Goal: Transaction & Acquisition: Book appointment/travel/reservation

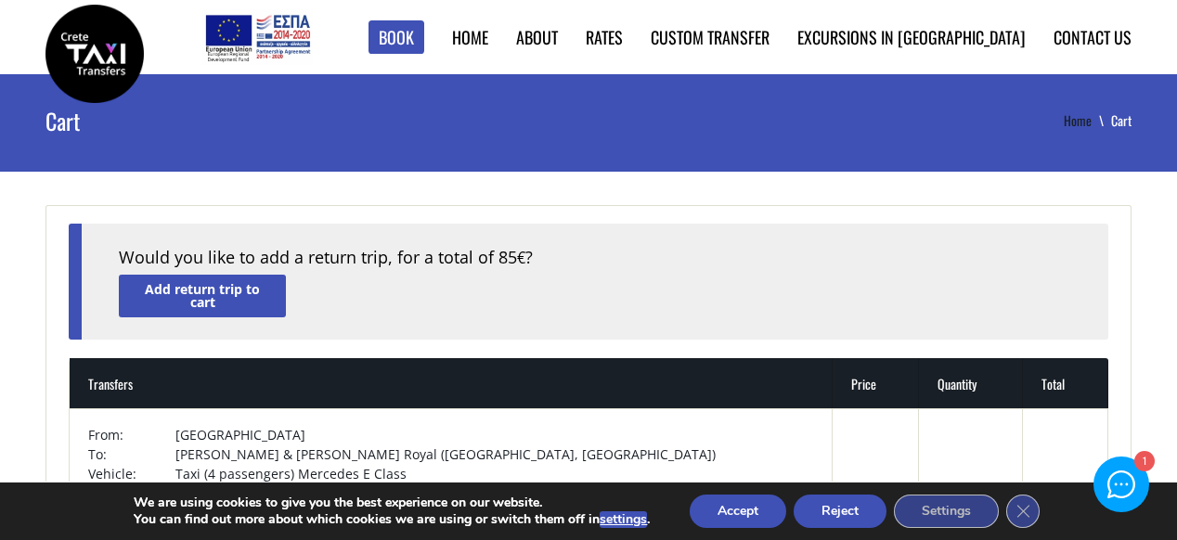
click at [1074, 114] on link "Home" at bounding box center [1086, 119] width 47 height 19
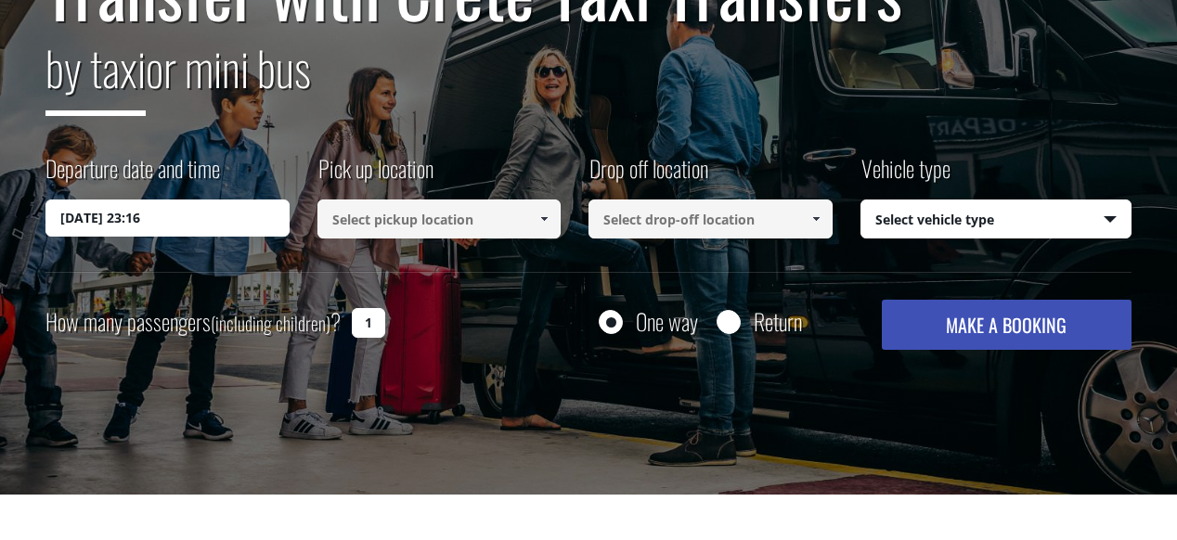
scroll to position [251, 0]
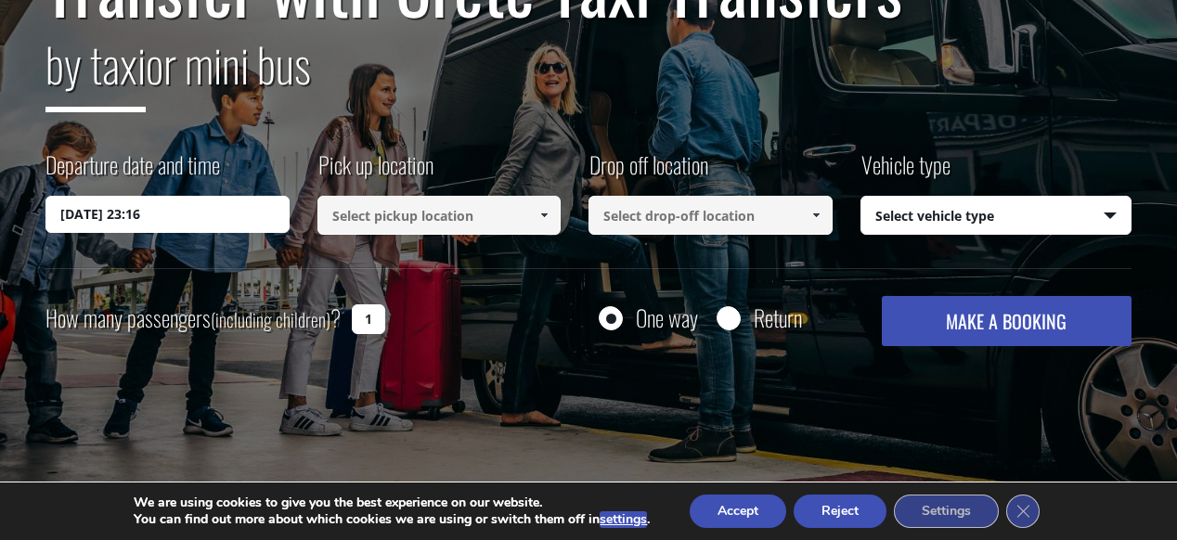
click at [227, 214] on input "15/09/2025 23:16" at bounding box center [167, 214] width 244 height 37
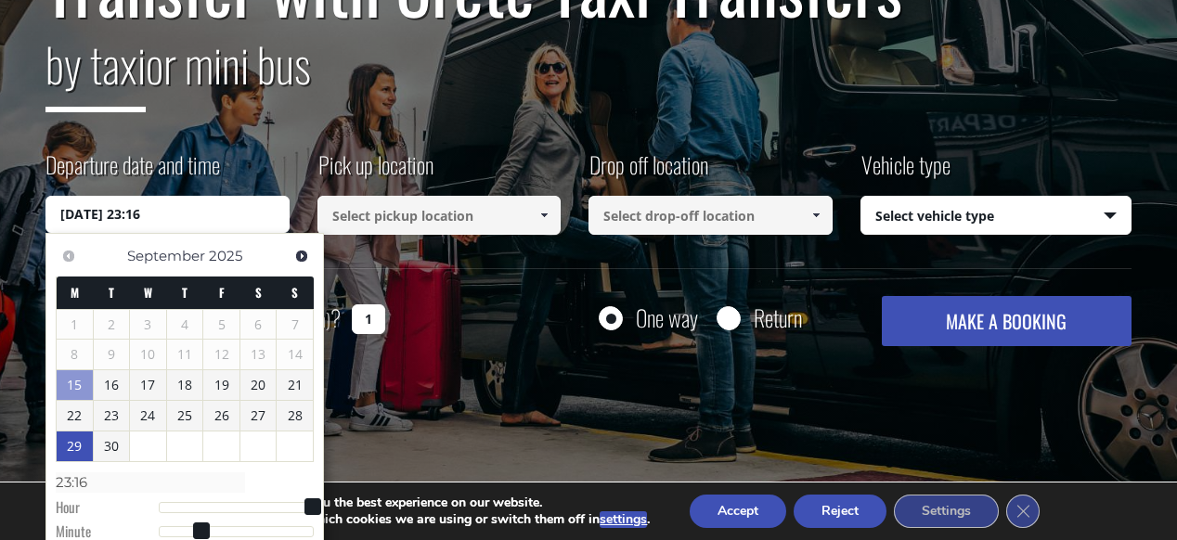
click at [82, 447] on link "29" at bounding box center [75, 446] width 36 height 30
click at [230, 218] on input "29/09/2025 00:00" at bounding box center [167, 214] width 244 height 37
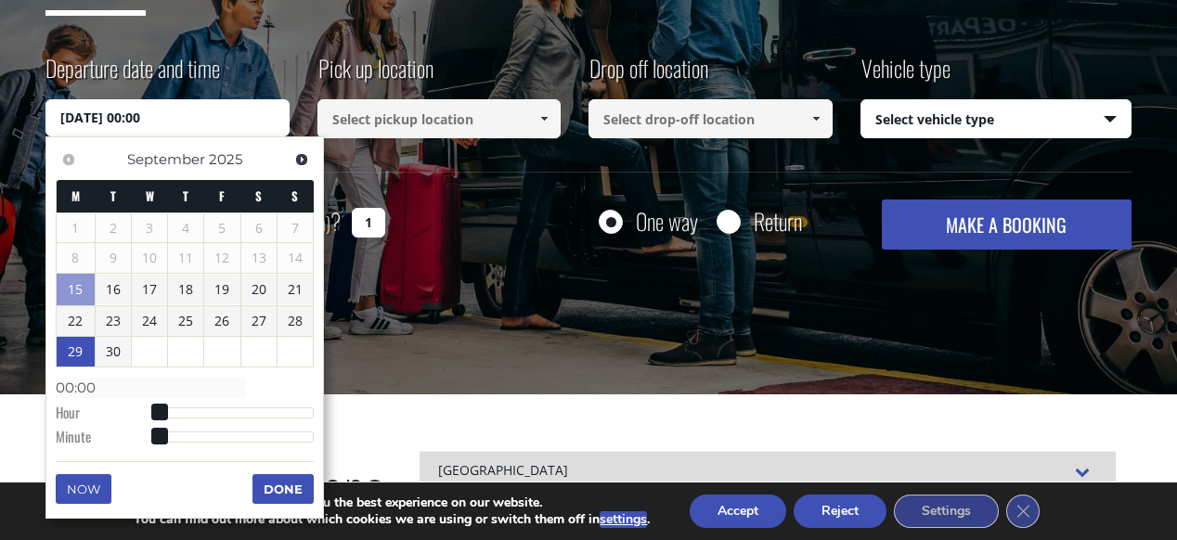
scroll to position [348, 0]
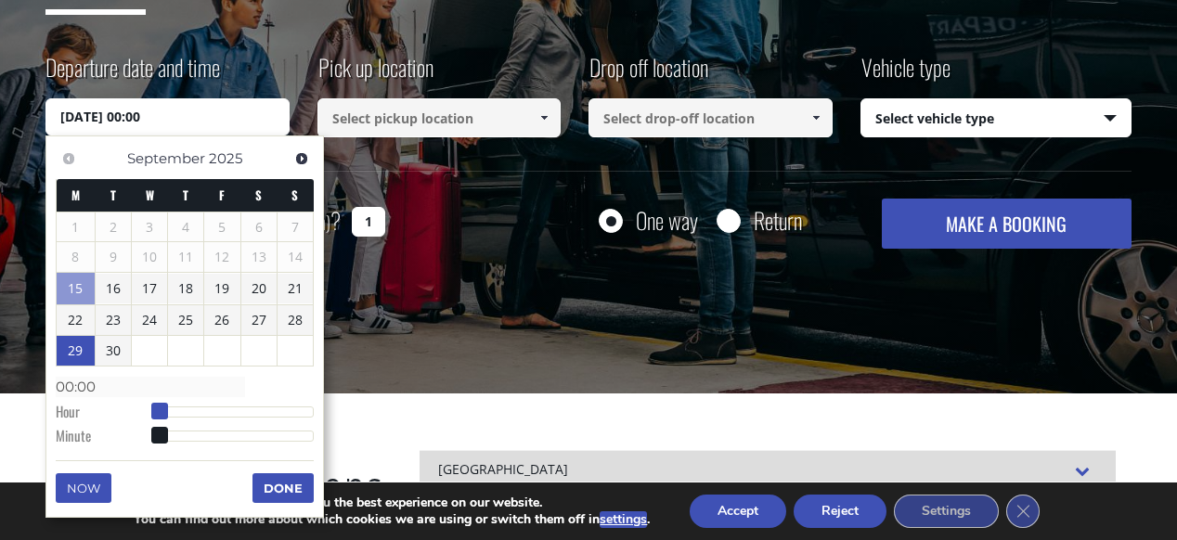
type input "29/09/2025 01:00"
type input "01:00"
type input "29/09/2025 02:00"
type input "02:00"
type input "29/09/2025 03:00"
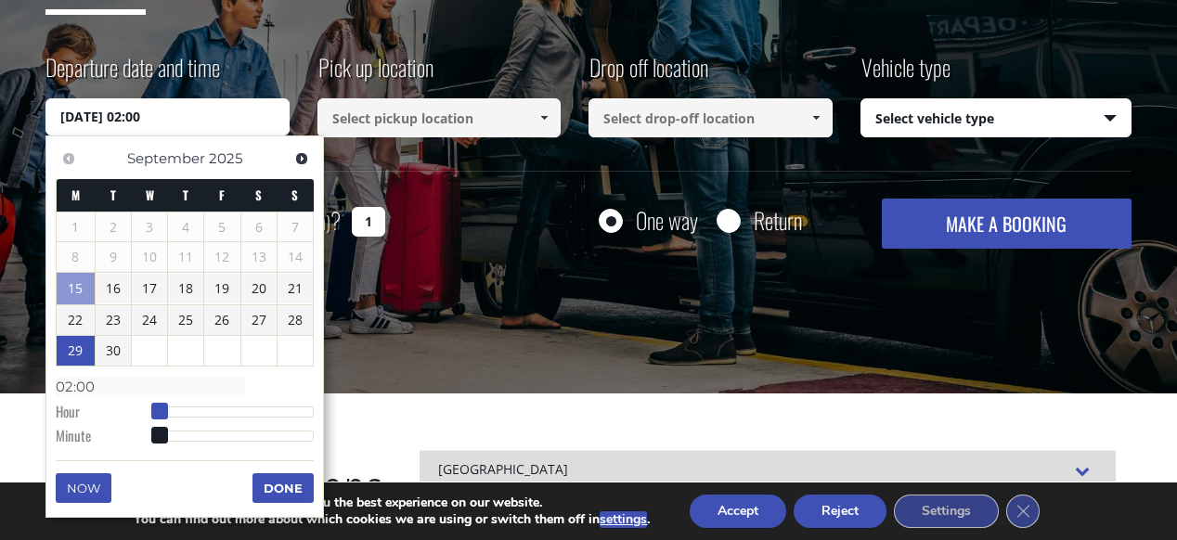
type input "03:00"
type input "29/09/2025 04:00"
type input "04:00"
type input "29/09/2025 05:00"
type input "05:00"
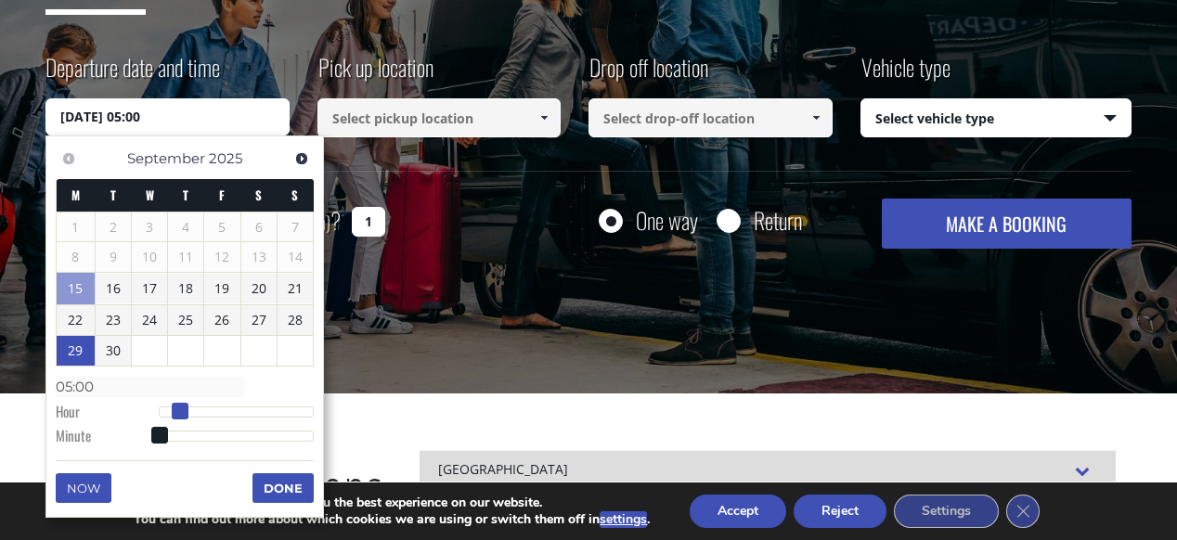
type input "29/09/2025 06:00"
type input "06:00"
type input "29/09/2025 07:00"
type input "07:00"
type input "29/09/2025 08:00"
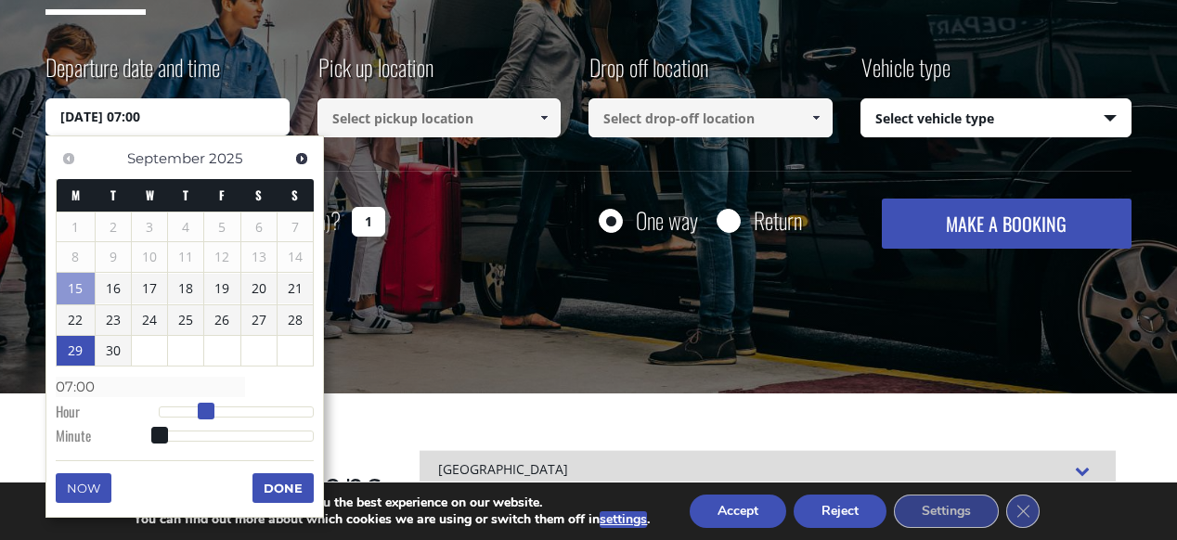
type input "08:00"
type input "29/09/2025 09:00"
type input "09:00"
type input "29/09/2025 10:00"
type input "10:00"
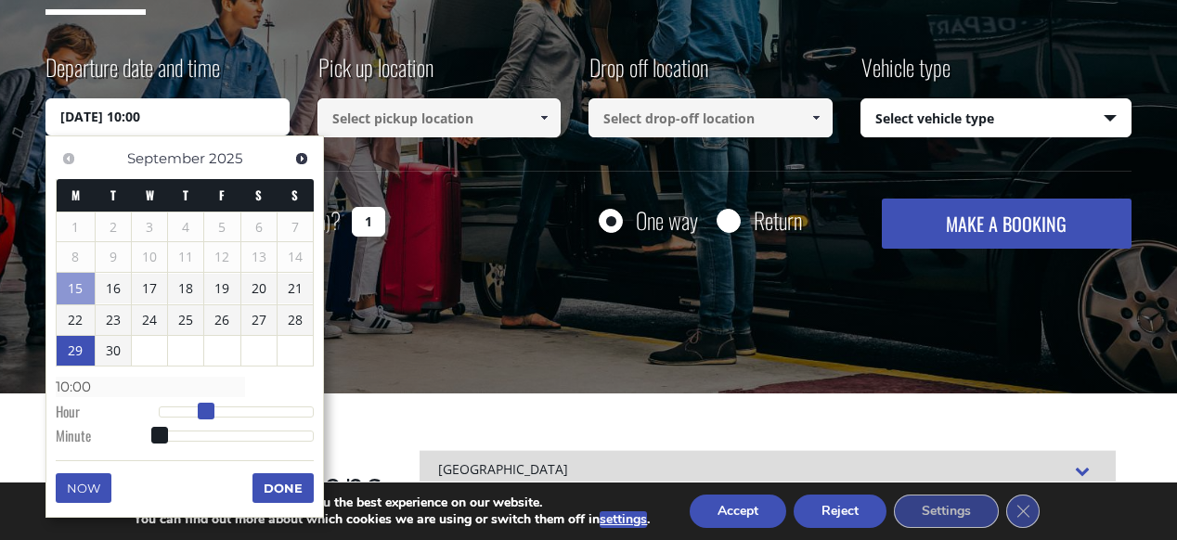
type input "29/09/2025 12:00"
type input "12:00"
type input "29/09/2025 13:00"
type input "13:00"
type input "29/09/2025 14:00"
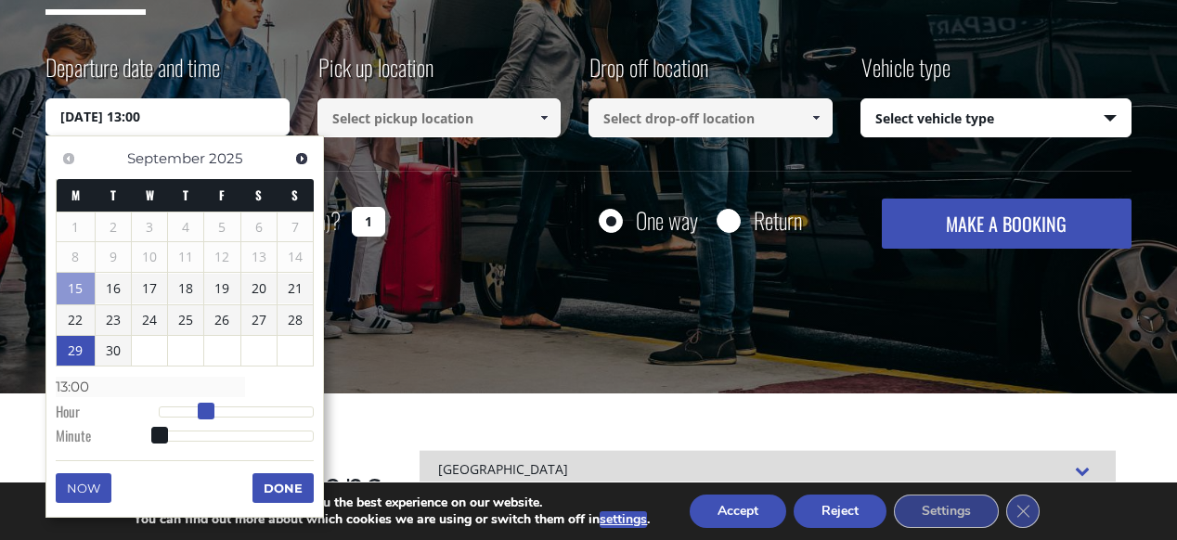
type input "14:00"
type input "29/09/2025 15:00"
type input "15:00"
type input "29/09/2025 16:00"
type input "16:00"
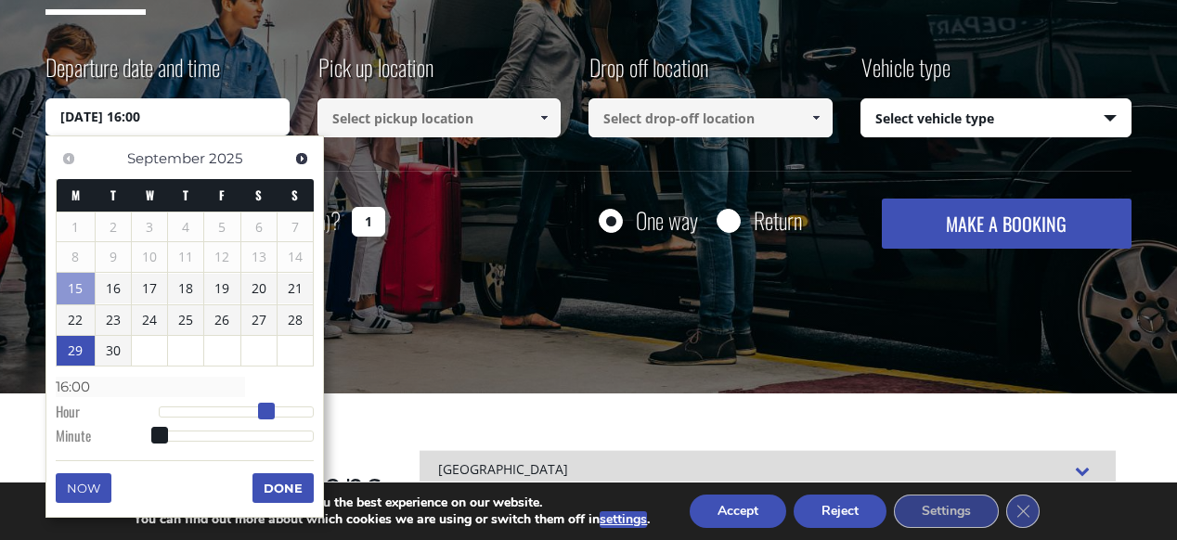
type input "29/09/2025 17:00"
type input "17:00"
type input "29/09/2025 18:00"
type input "18:00"
type input "29/09/2025 19:00"
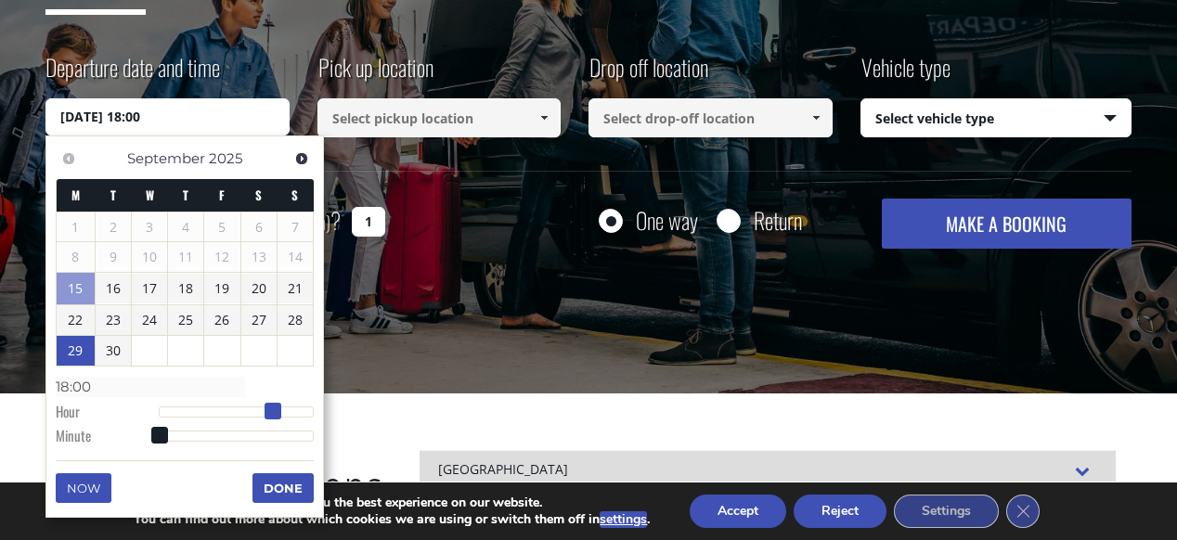
type input "19:00"
type input "29/09/2025 20:00"
type input "20:00"
drag, startPoint x: 164, startPoint y: 407, endPoint x: 298, endPoint y: 426, distance: 134.9
click at [298, 426] on dl "Time 20:00 Hour Minute Second Millisecond Microsecond Time Zone -1200 -1100 -10…" at bounding box center [185, 410] width 258 height 79
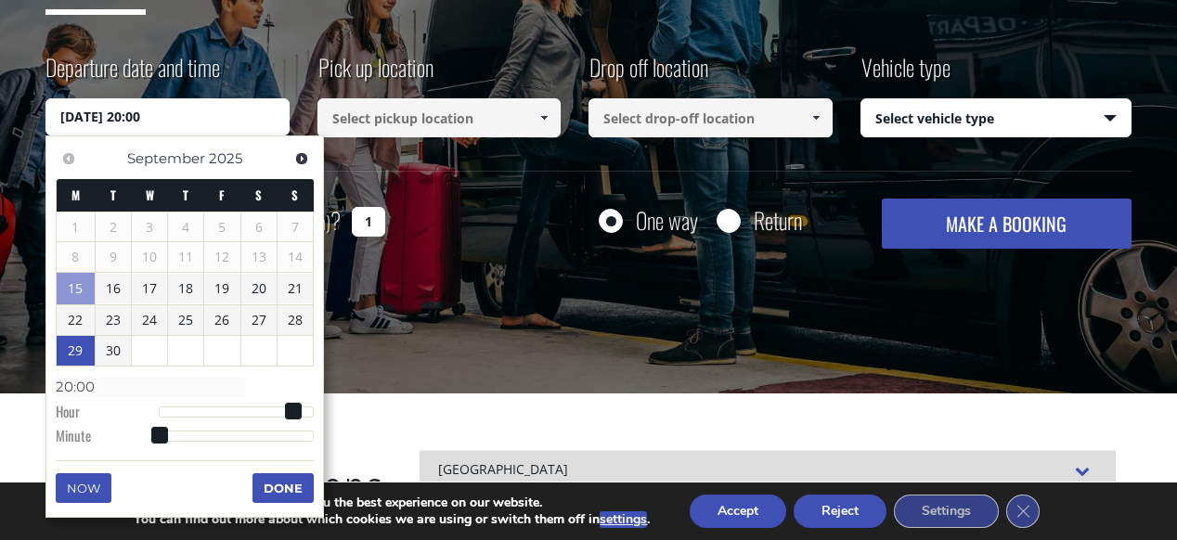
type input "29/09/2025 21:00"
type input "21:00"
click at [302, 417] on div at bounding box center [236, 411] width 155 height 11
type input "29/09/2025 21:42"
type input "21:42"
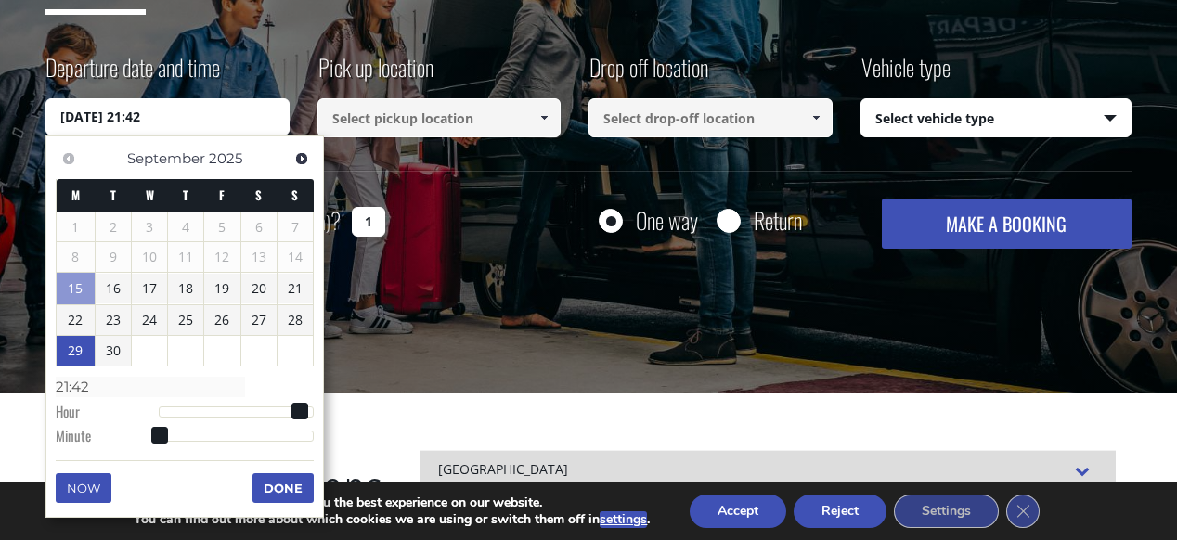
click at [269, 435] on div at bounding box center [236, 436] width 155 height 11
click at [269, 435] on span at bounding box center [269, 435] width 17 height 17
click at [277, 494] on button "Done" at bounding box center [282, 488] width 61 height 30
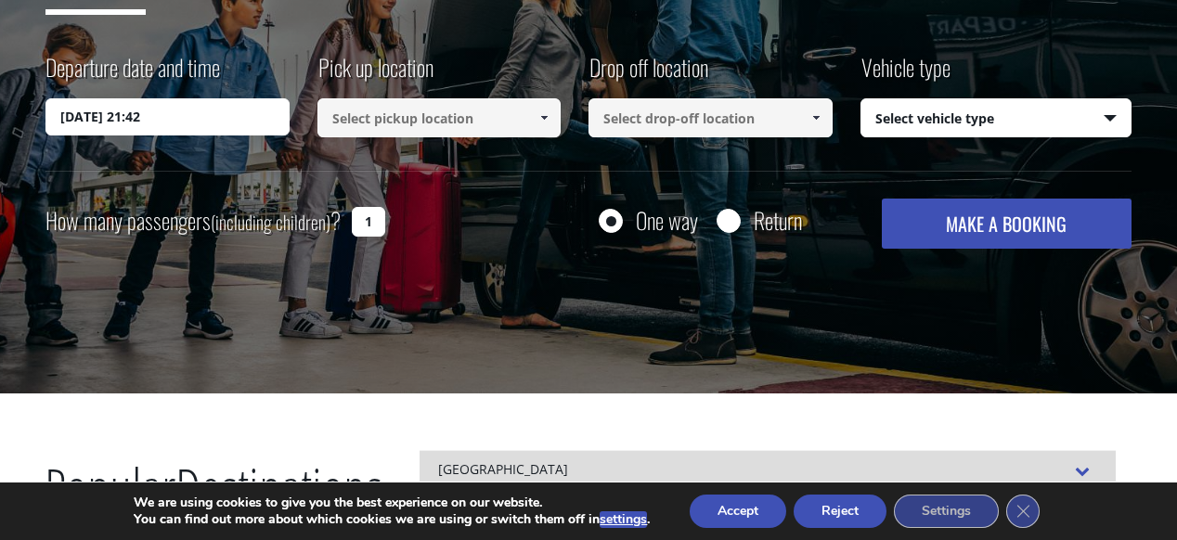
click at [489, 113] on input at bounding box center [439, 117] width 244 height 39
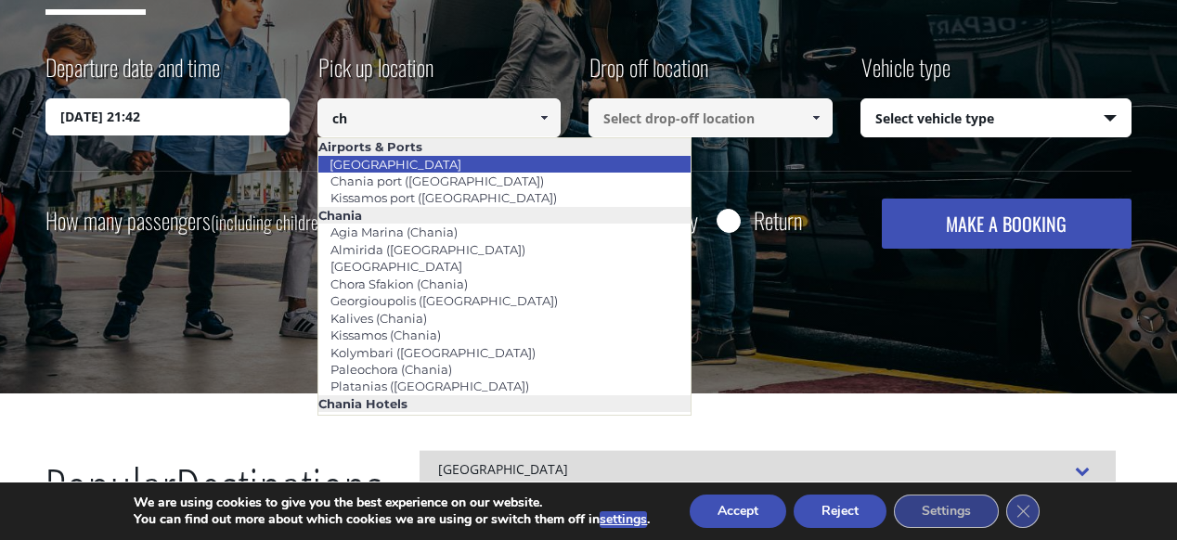
click at [406, 167] on link "[GEOGRAPHIC_DATA]" at bounding box center [395, 164] width 156 height 26
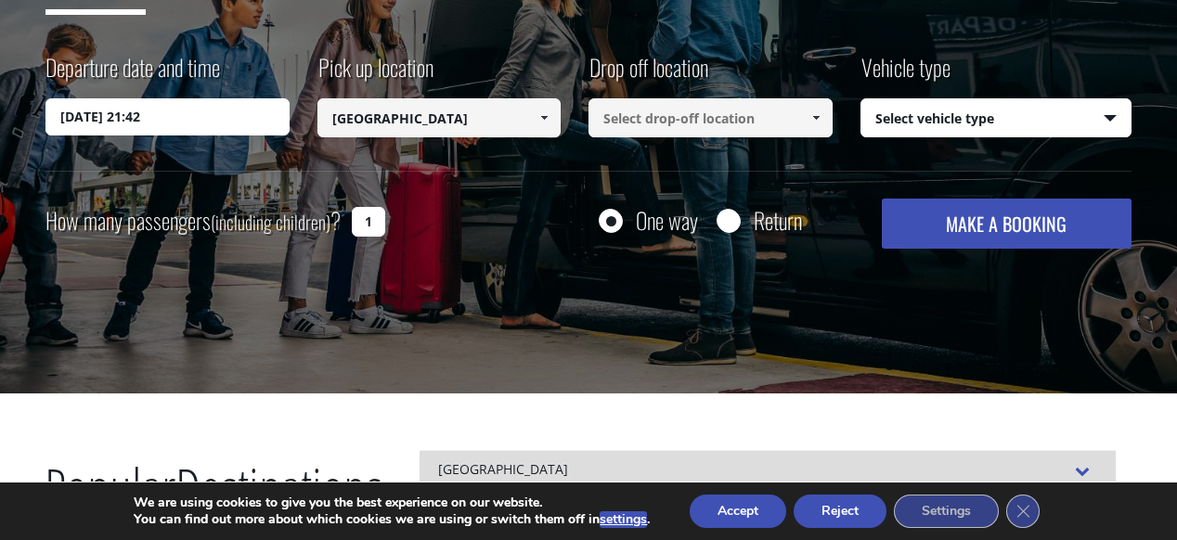
type input "[GEOGRAPHIC_DATA]"
click at [690, 112] on input at bounding box center [710, 117] width 244 height 39
click at [817, 119] on span at bounding box center [815, 117] width 15 height 15
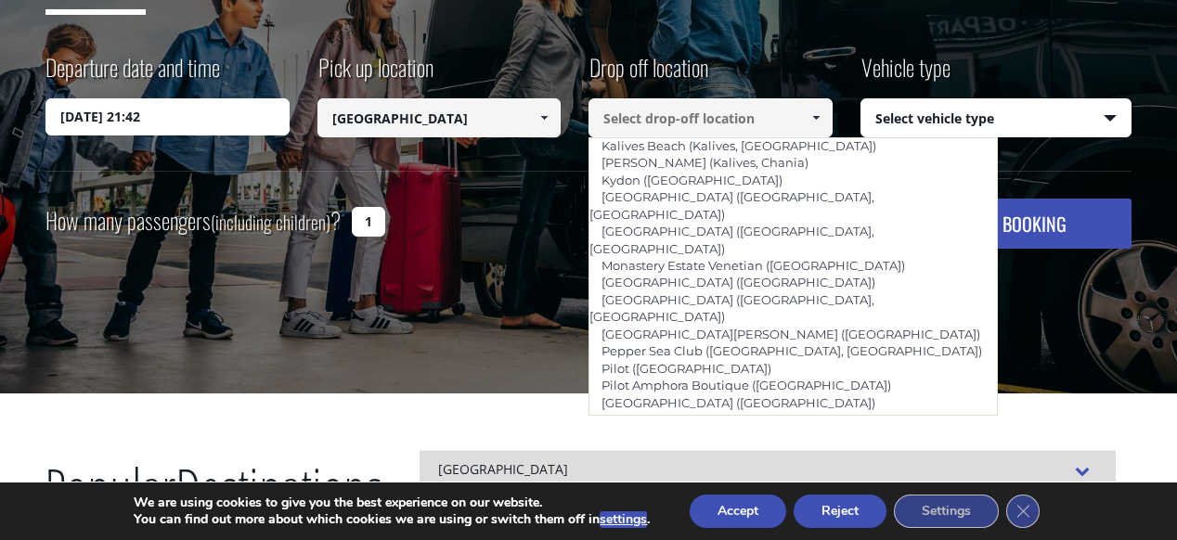
scroll to position [1015, 0]
type input "Sansal ([GEOGRAPHIC_DATA])"
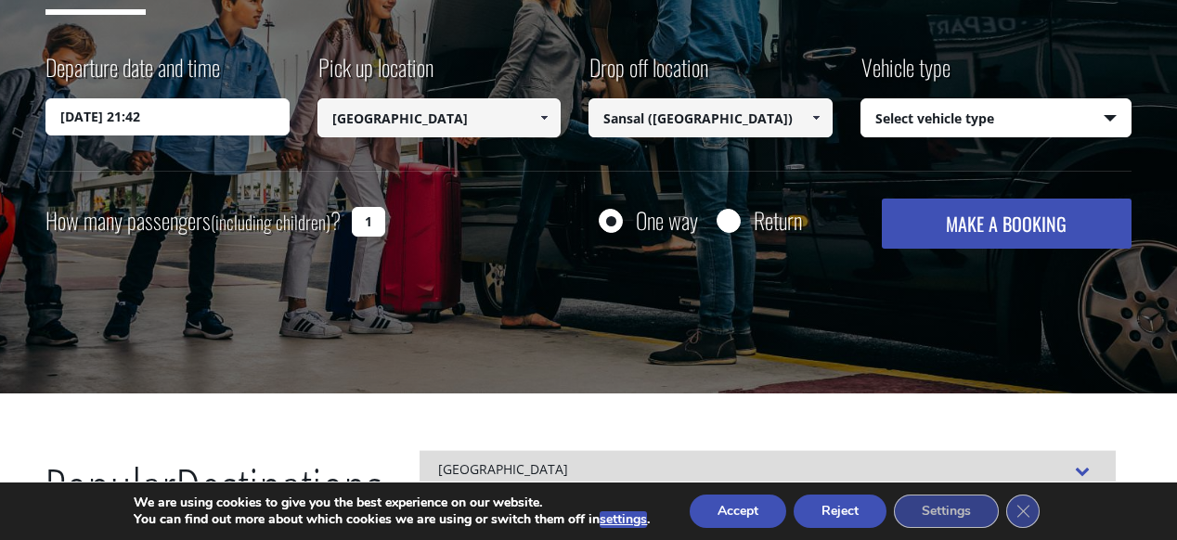
click at [1004, 121] on select "Select vehicle type Taxi (4 passengers) Mercedes E Class Mini Van (7 passengers…" at bounding box center [996, 118] width 270 height 39
select select "540"
click at [373, 218] on input "1" at bounding box center [368, 222] width 33 height 30
click at [366, 218] on input "1" at bounding box center [368, 222] width 33 height 30
type input "2"
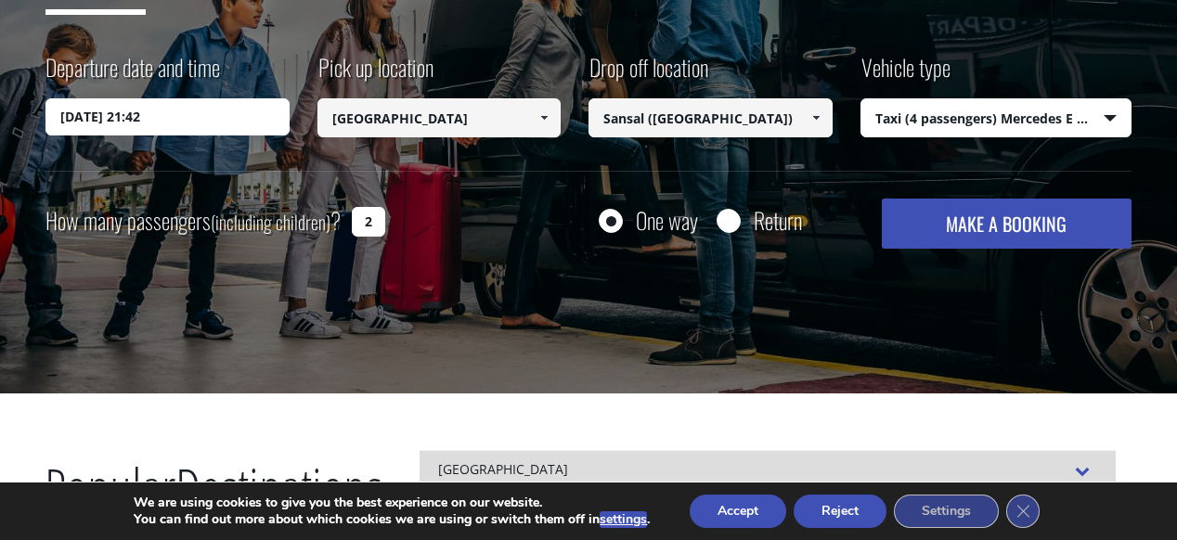
click at [928, 235] on button "MAKE A BOOKING" at bounding box center [1006, 224] width 250 height 50
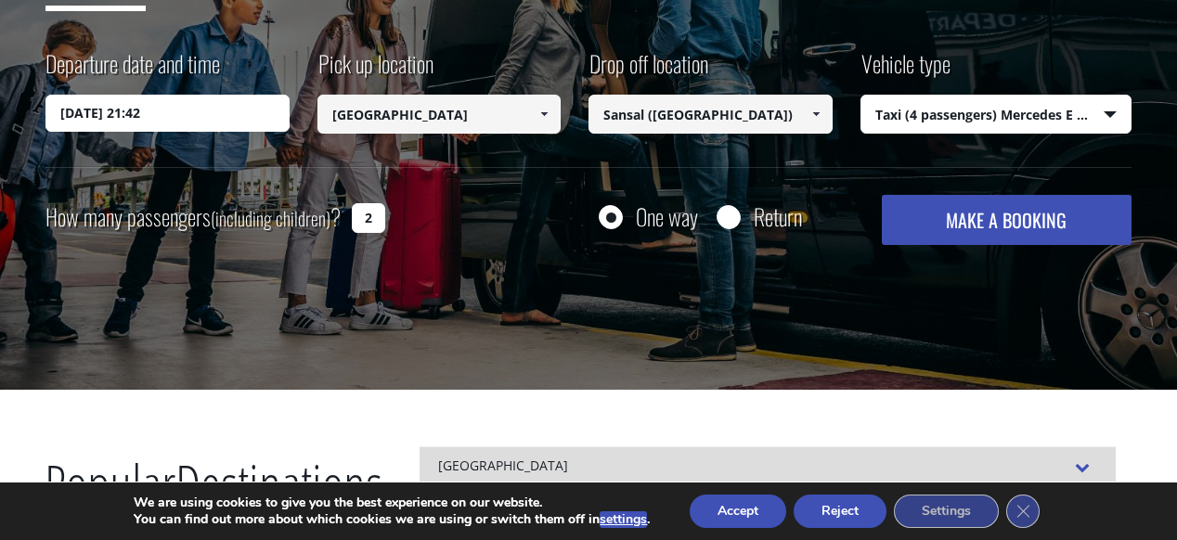
scroll to position [351, 0]
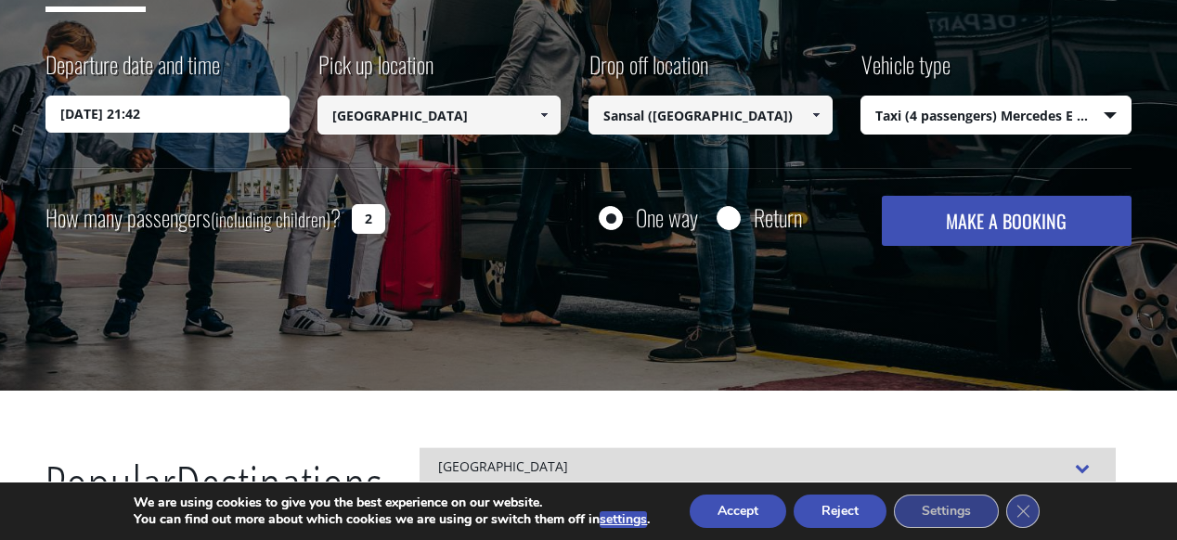
click at [1042, 225] on button "MAKE A BOOKING" at bounding box center [1006, 221] width 250 height 50
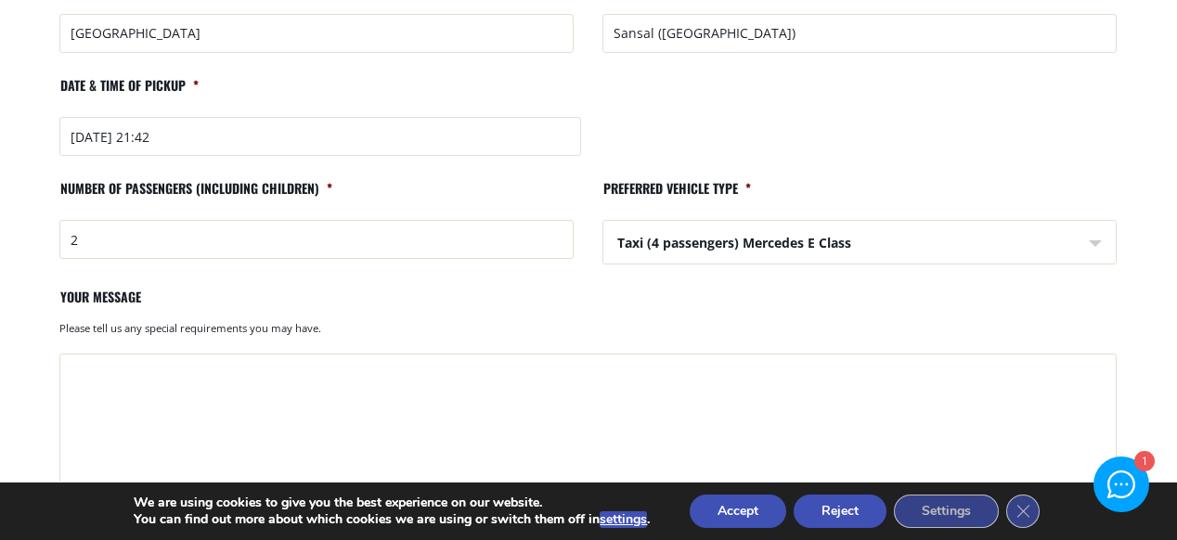
scroll to position [584, 0]
click at [232, 127] on input "2025-09-29 21:42" at bounding box center [319, 135] width 521 height 39
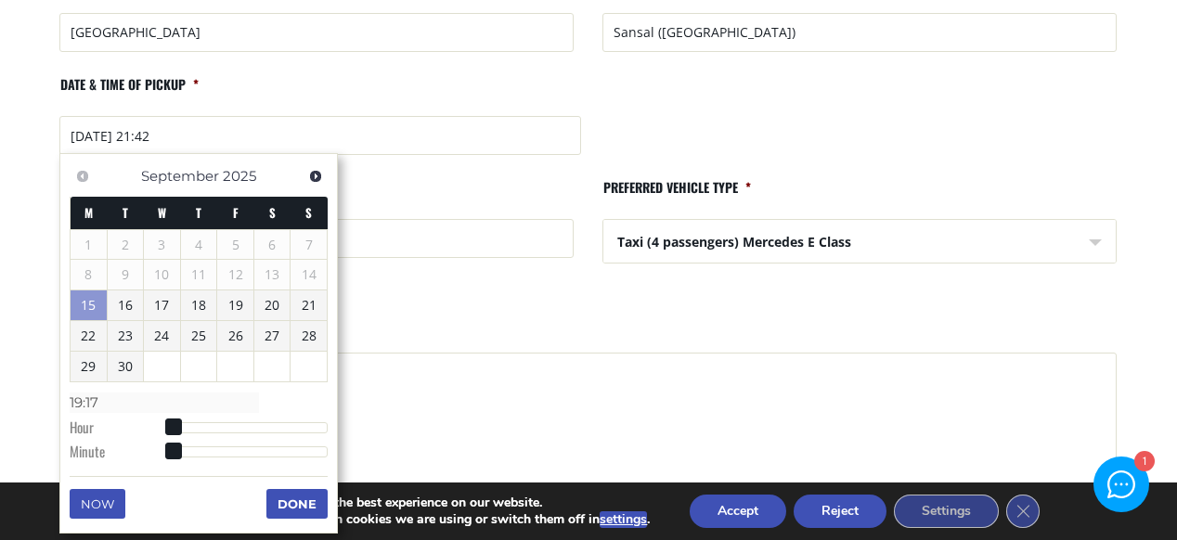
click at [111, 507] on button "Now" at bounding box center [98, 504] width 56 height 30
type input "15/09/2025 19:17"
click at [290, 504] on button "Done" at bounding box center [296, 504] width 61 height 30
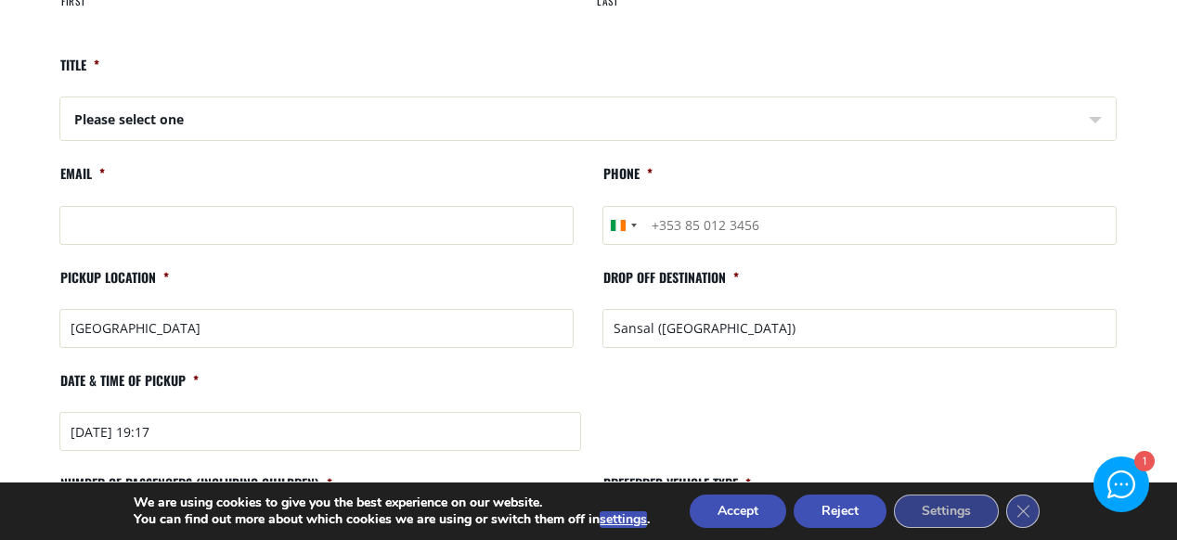
scroll to position [0, 0]
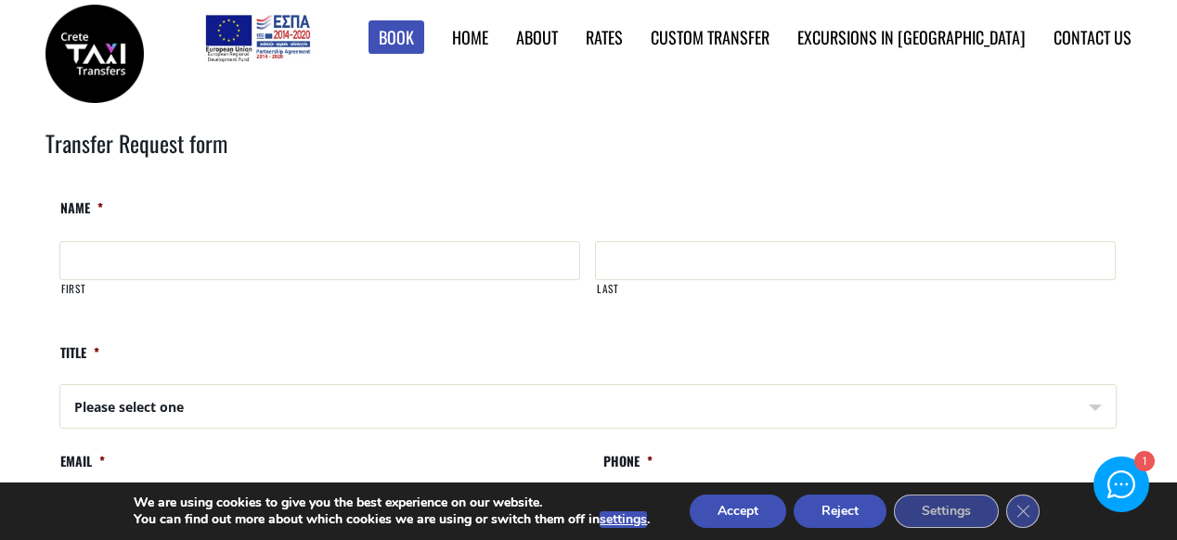
click at [0, 0] on link "Chania Destinations" at bounding box center [0, 0] width 0 height 0
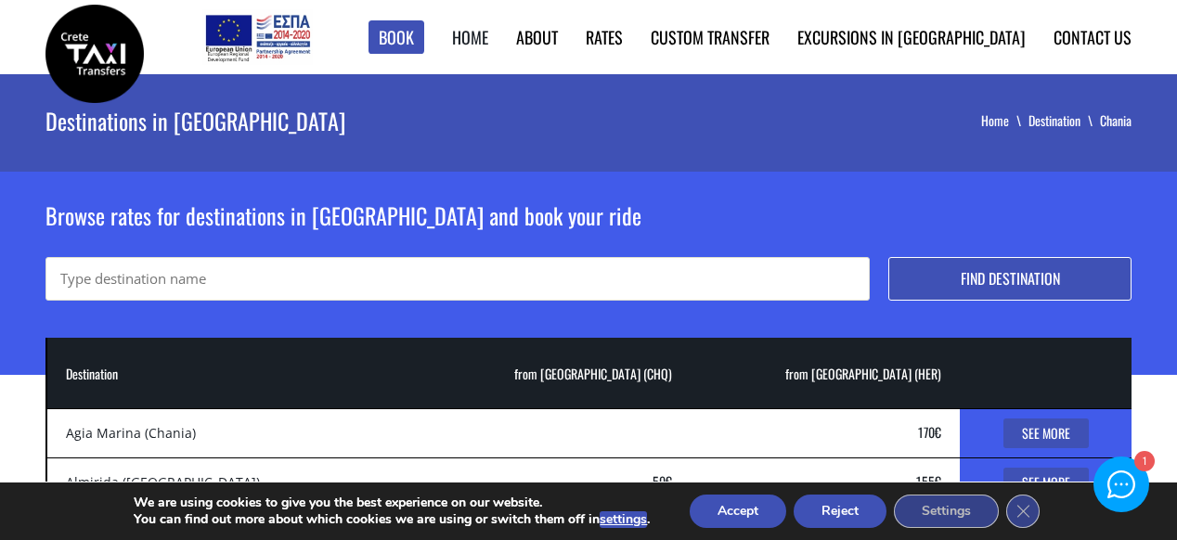
click at [488, 38] on link "Home" at bounding box center [470, 37] width 36 height 24
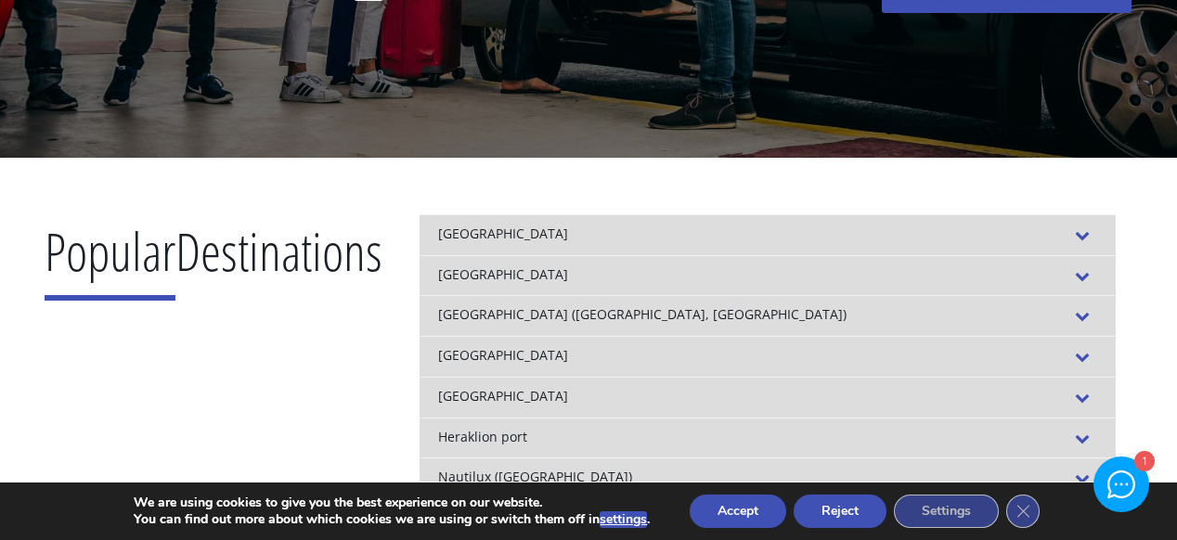
scroll to position [585, 0]
click at [1097, 234] on span at bounding box center [1082, 234] width 30 height 21
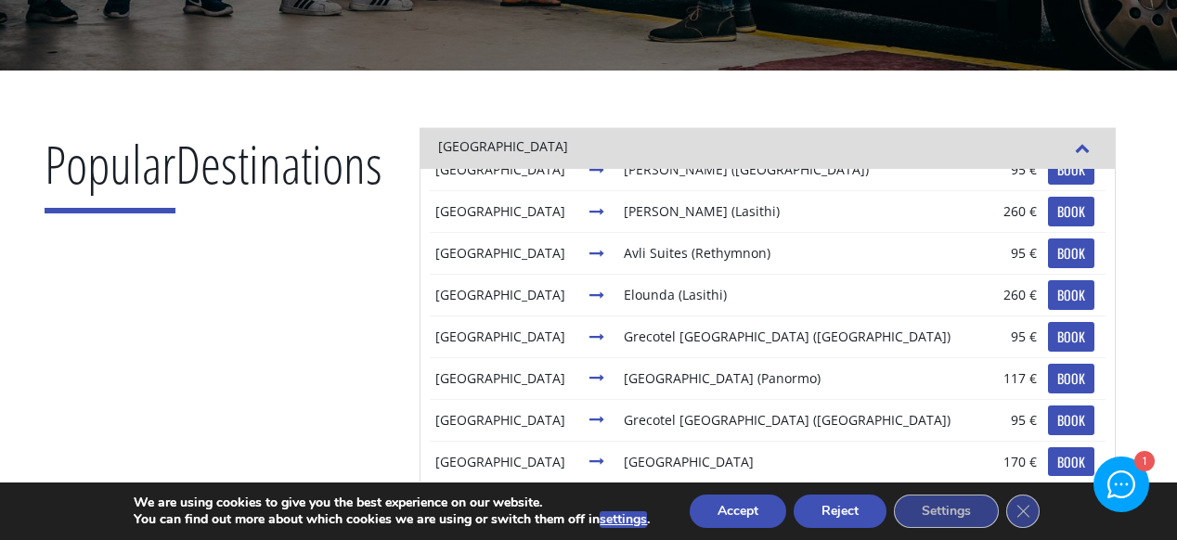
scroll to position [0, 0]
